Goal: Task Accomplishment & Management: Use online tool/utility

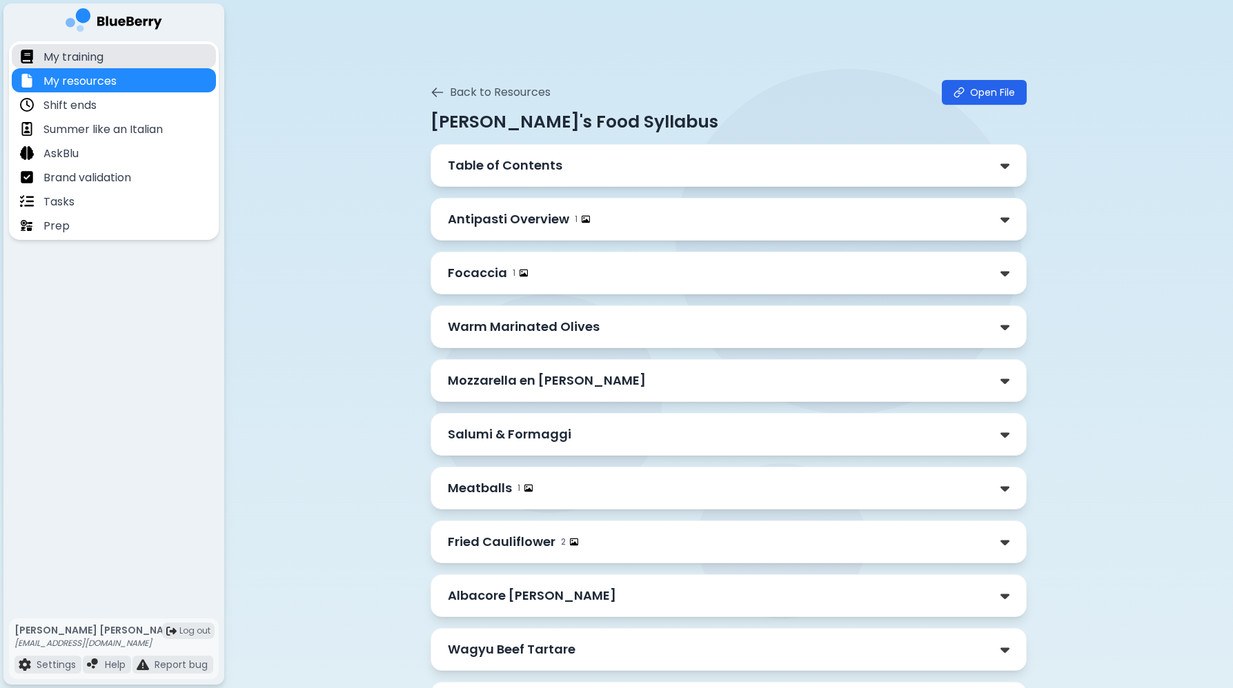
click at [143, 51] on div "My training" at bounding box center [114, 56] width 204 height 24
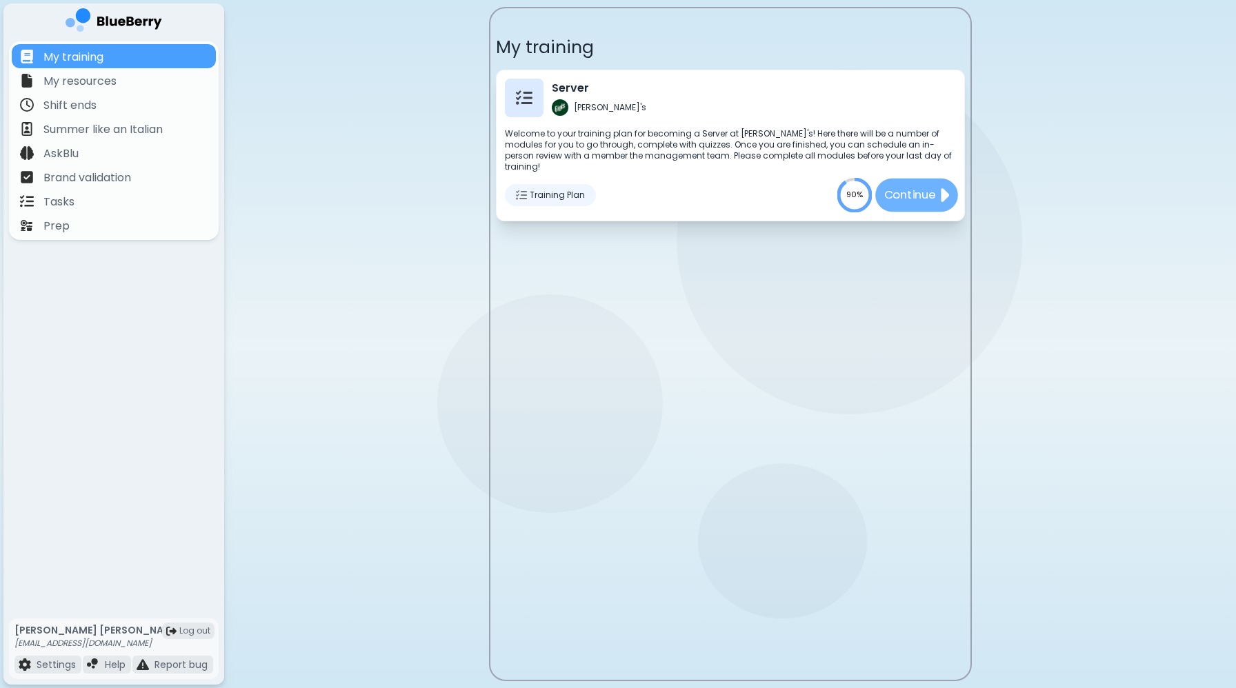
click at [927, 186] on p "Continue" at bounding box center [910, 194] width 52 height 17
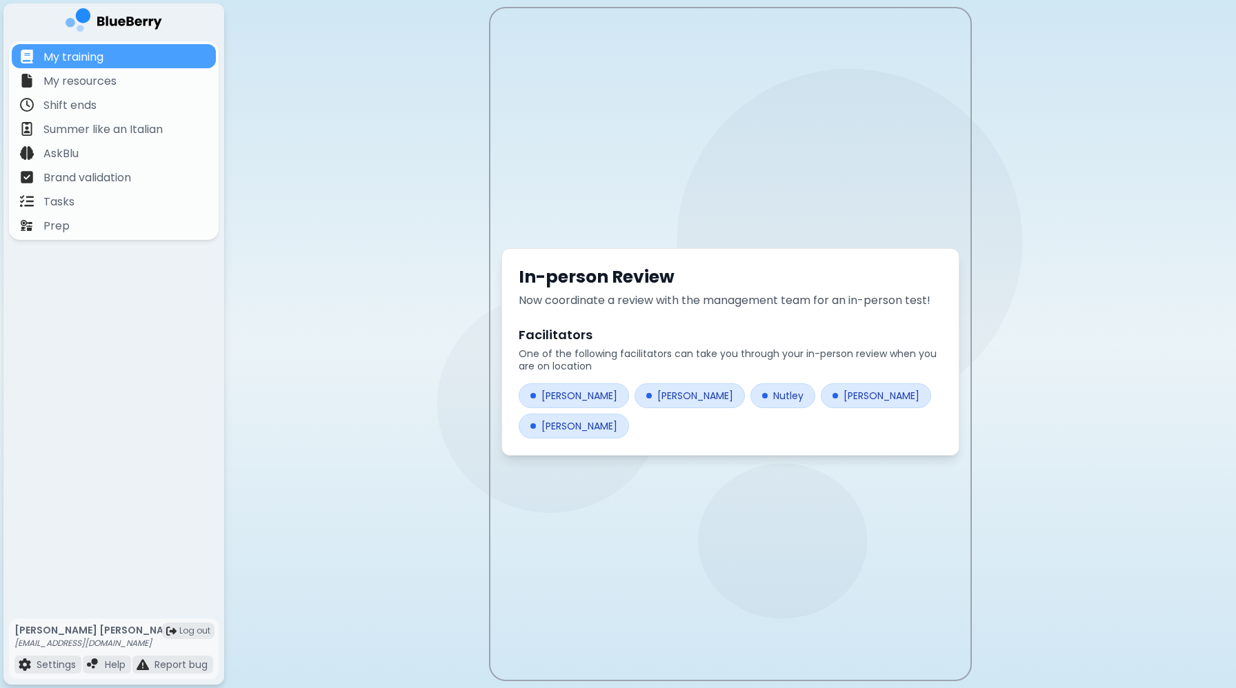
click at [530, 397] on div at bounding box center [533, 396] width 6 height 6
click at [564, 399] on div "[PERSON_NAME]" at bounding box center [574, 396] width 110 height 25
click at [534, 387] on div "[PERSON_NAME]" at bounding box center [574, 396] width 110 height 25
click at [534, 395] on div at bounding box center [533, 396] width 6 height 6
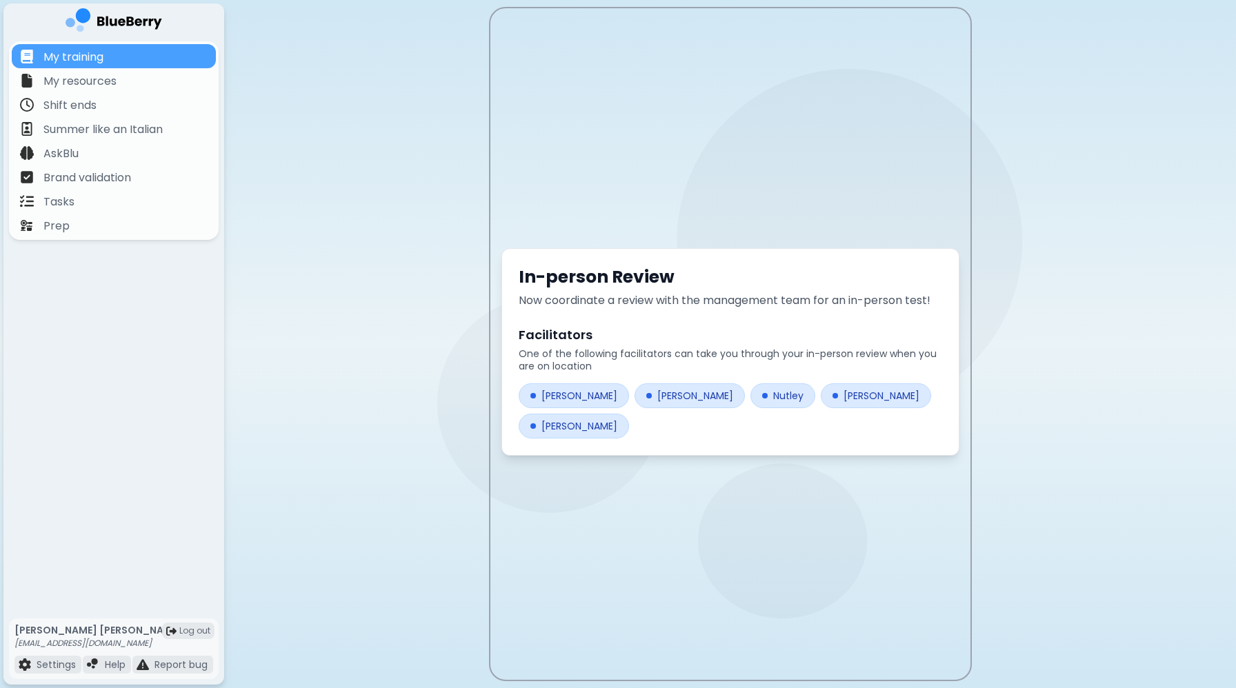
click at [534, 434] on div "Chelsea Dey" at bounding box center [574, 426] width 110 height 25
